Goal: Task Accomplishment & Management: Manage account settings

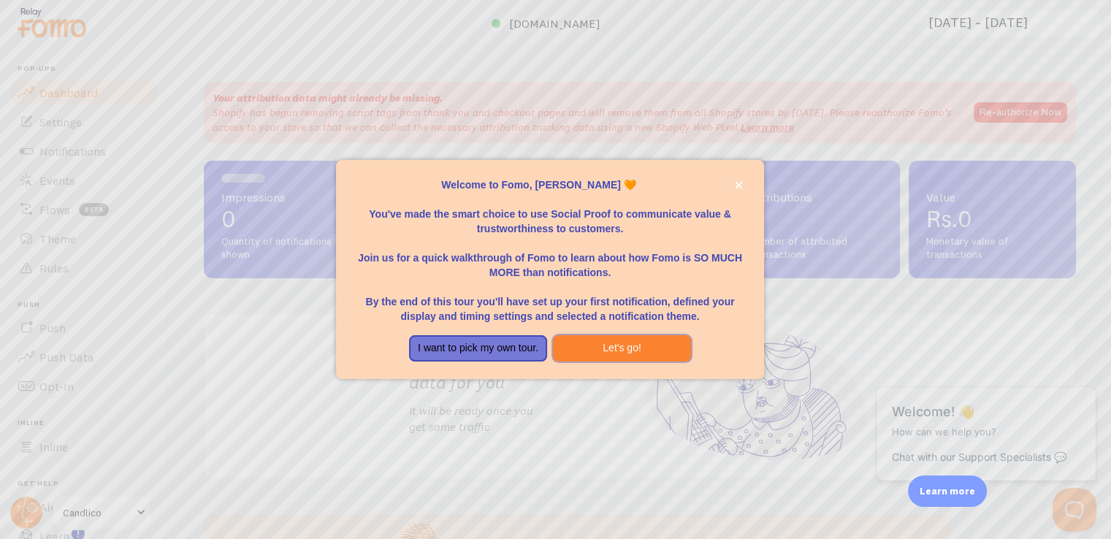
click at [640, 346] on button "Let's go!" at bounding box center [622, 348] width 138 height 26
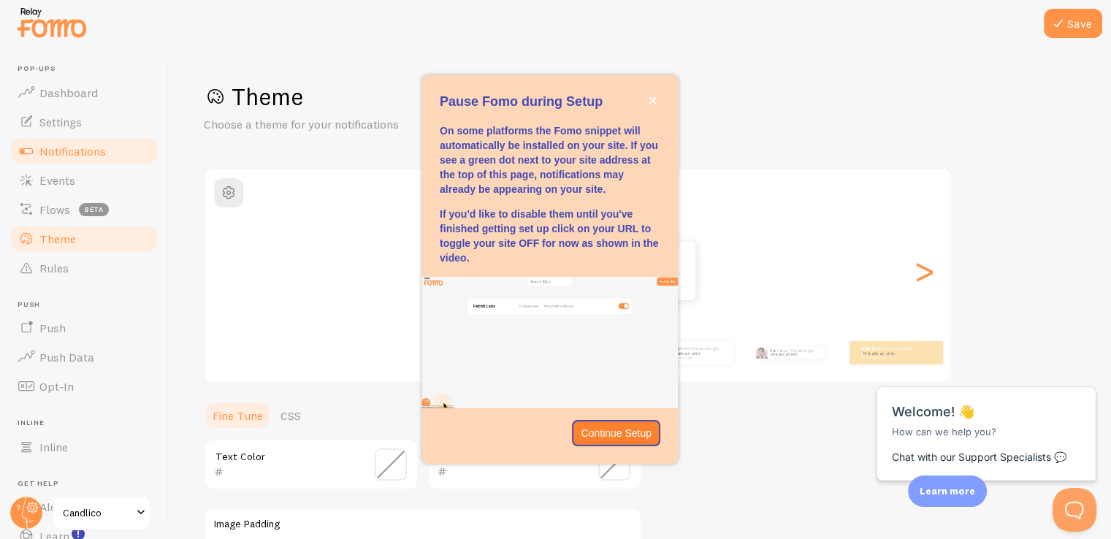
click at [96, 147] on span "Notifications" at bounding box center [72, 151] width 66 height 15
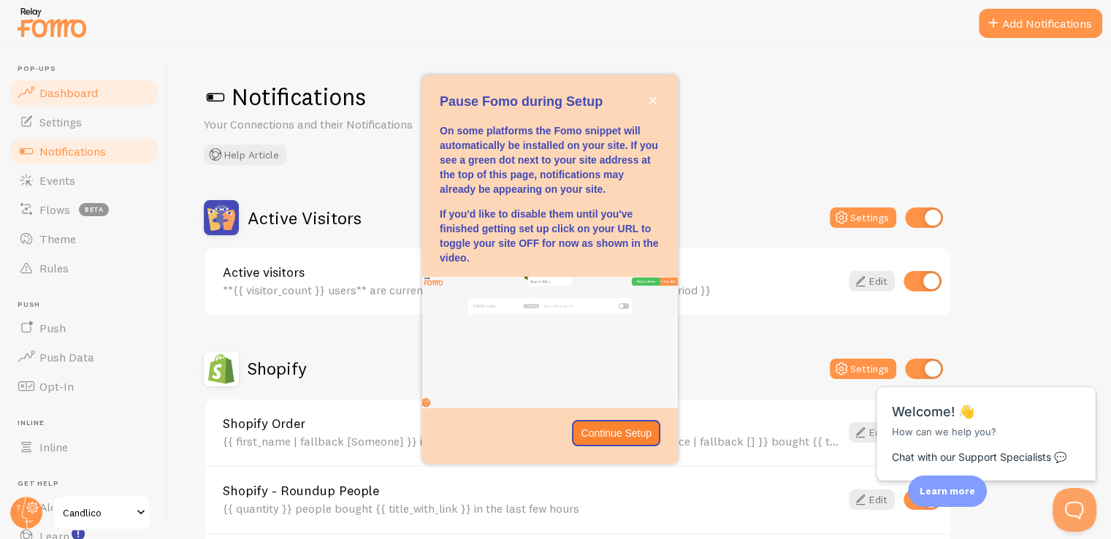
click at [74, 88] on span "Dashboard" at bounding box center [68, 92] width 58 height 15
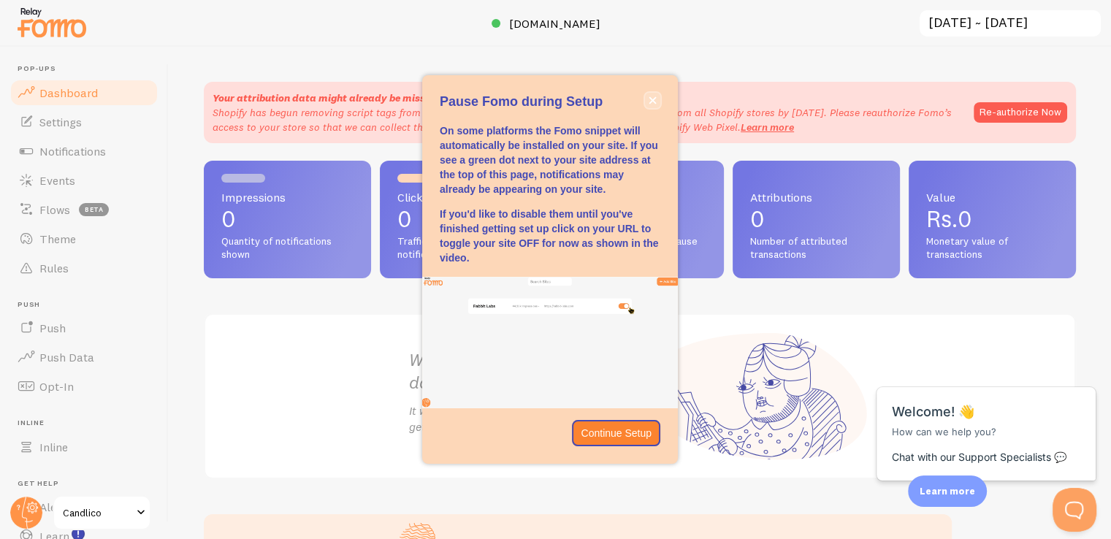
click at [651, 98] on icon "close," at bounding box center [652, 99] width 7 height 7
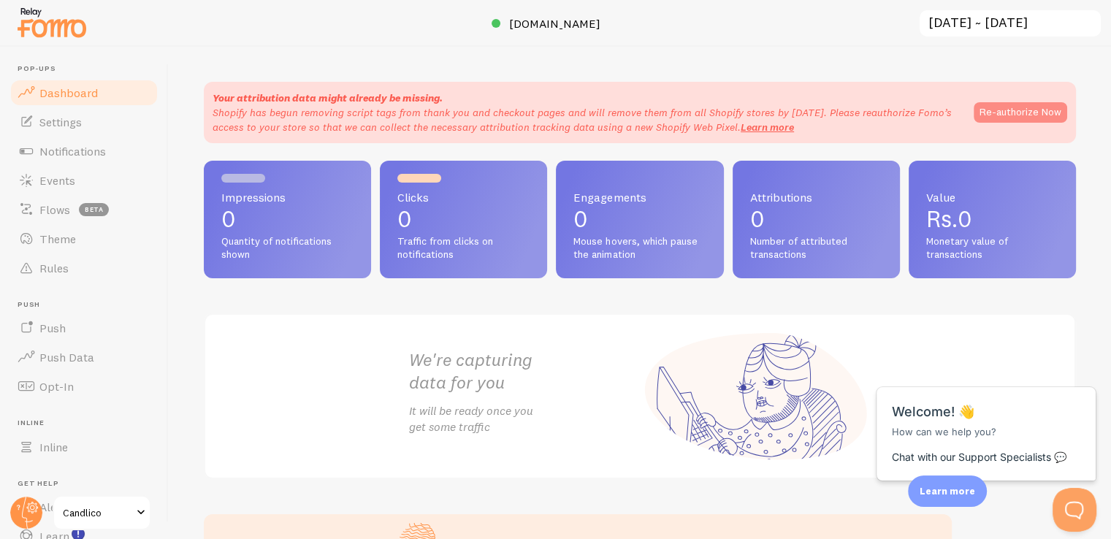
click at [990, 110] on button "Re-authorize Now" at bounding box center [1021, 112] width 94 height 20
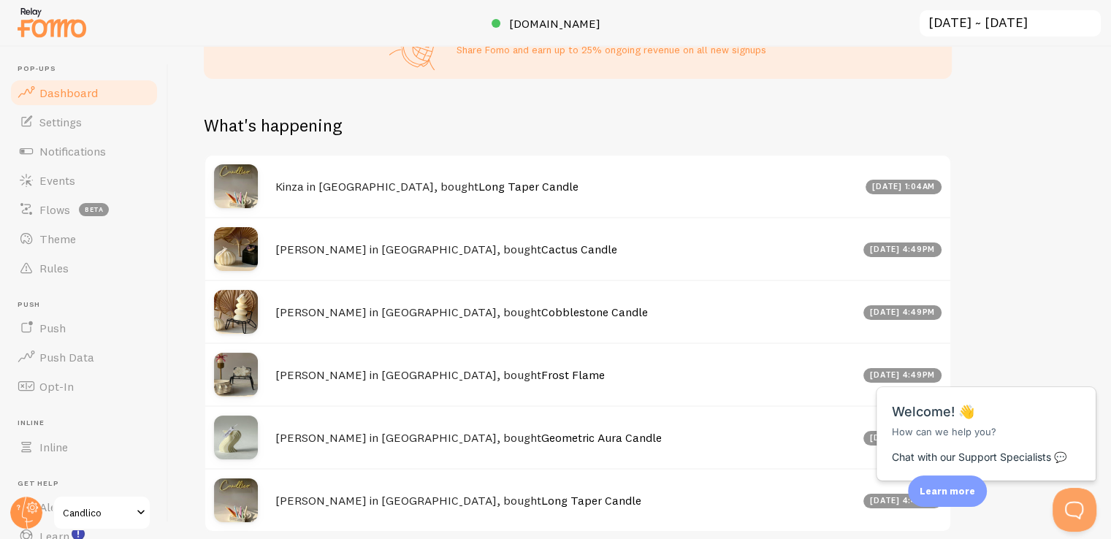
scroll to position [573, 0]
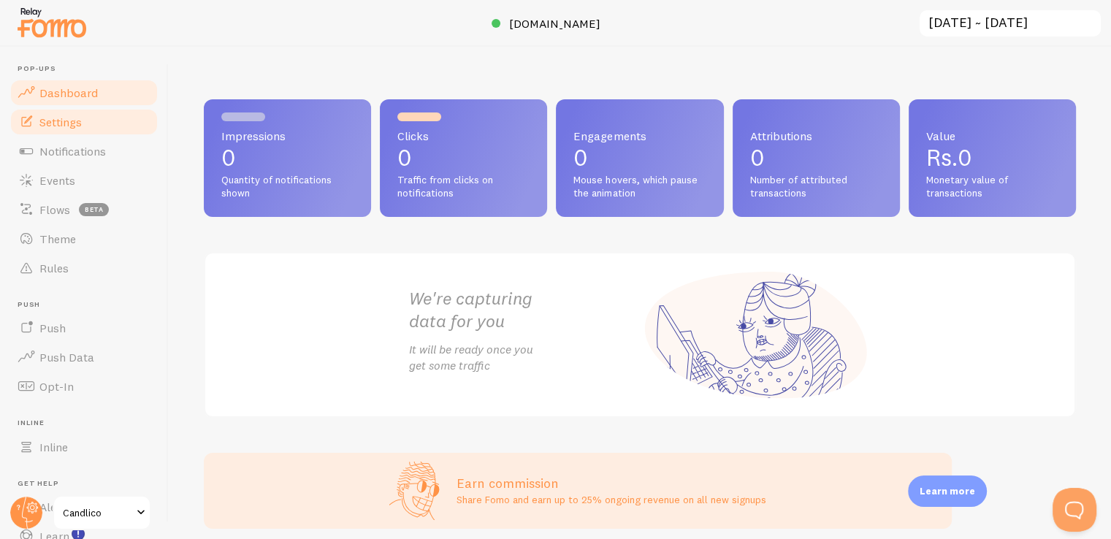
click at [73, 128] on span "Settings" at bounding box center [60, 122] width 42 height 15
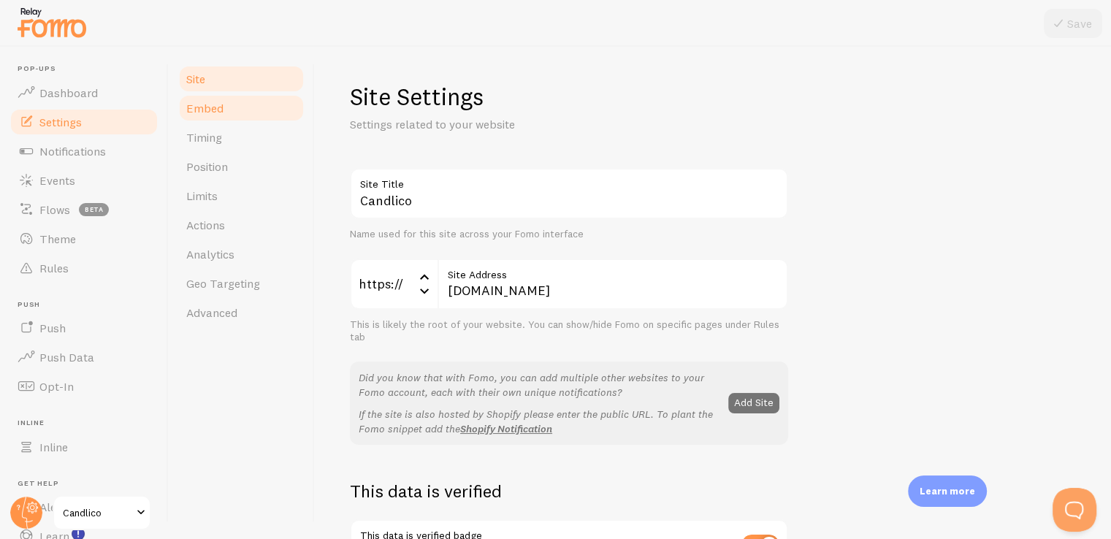
click at [221, 109] on span "Embed" at bounding box center [204, 108] width 37 height 15
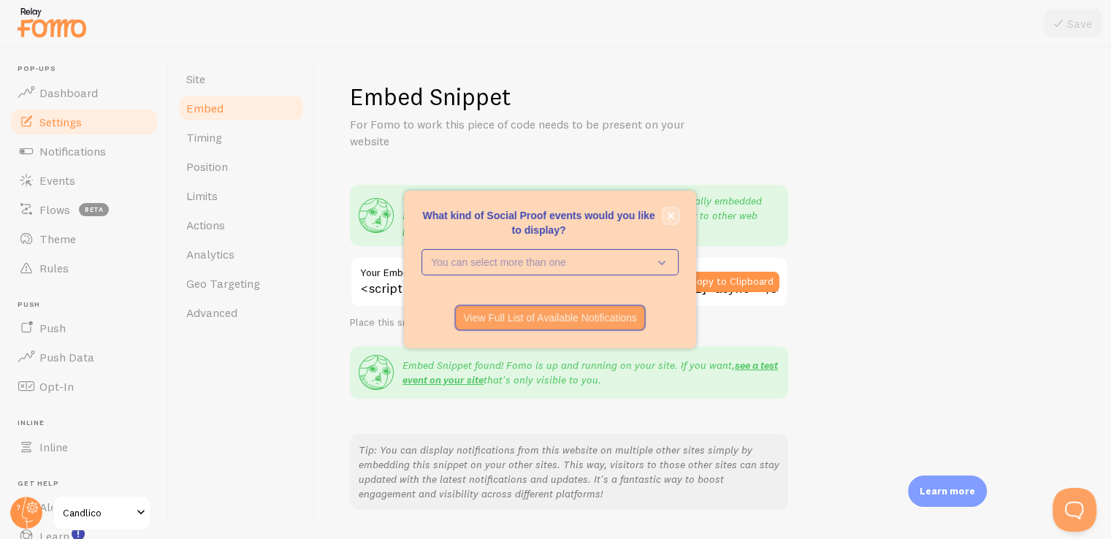
click at [673, 214] on icon "close," at bounding box center [671, 216] width 8 height 8
